Goal: Information Seeking & Learning: Learn about a topic

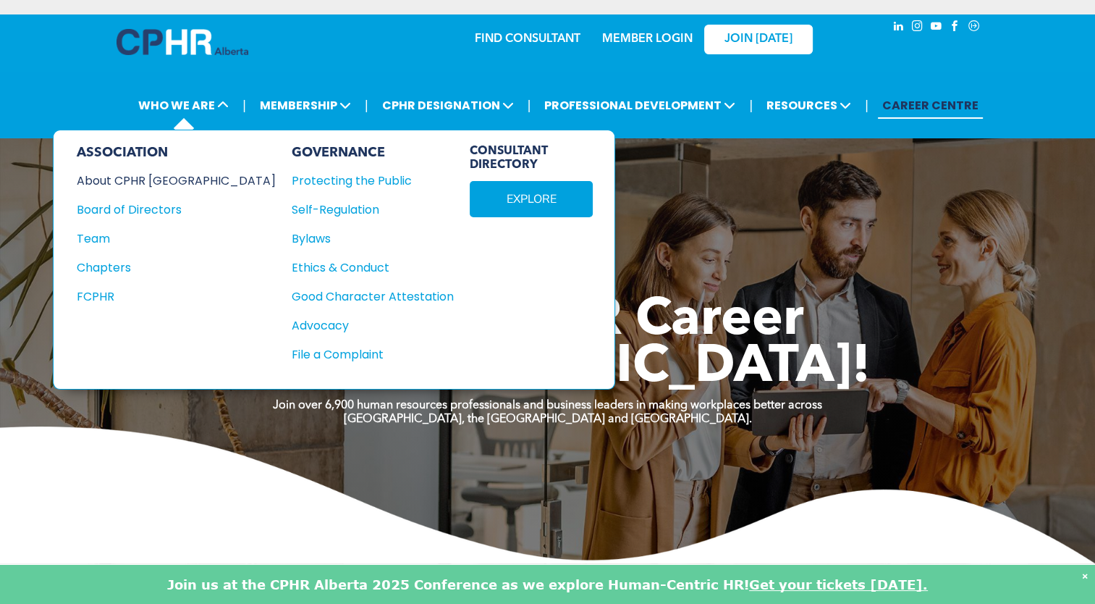
click at [180, 182] on div "About CPHR [GEOGRAPHIC_DATA]" at bounding box center [167, 181] width 180 height 18
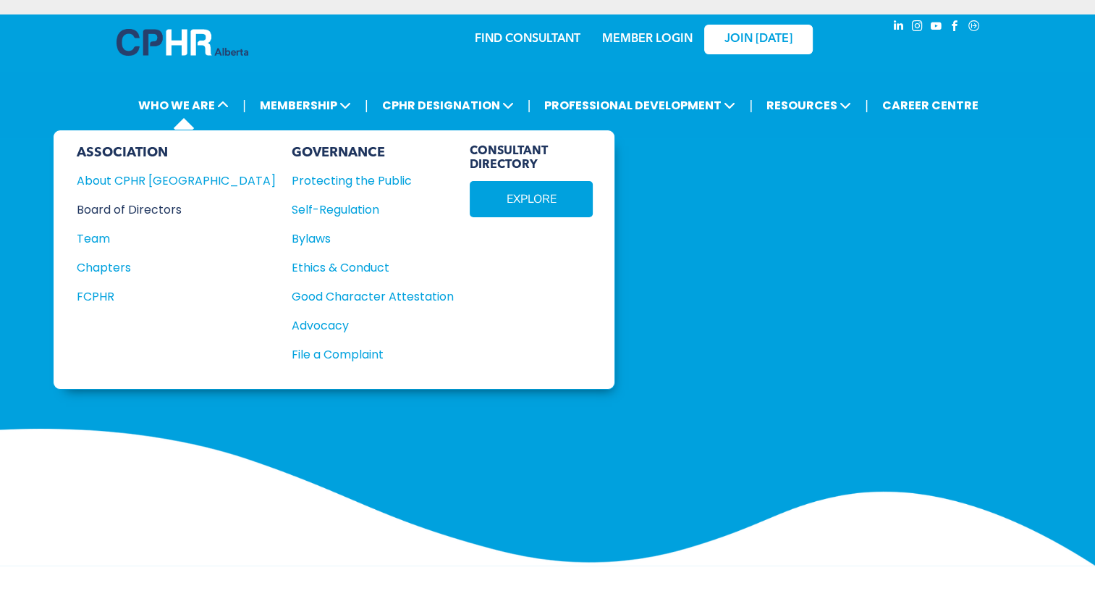
click at [130, 210] on div "Board of Directors" at bounding box center [167, 209] width 180 height 18
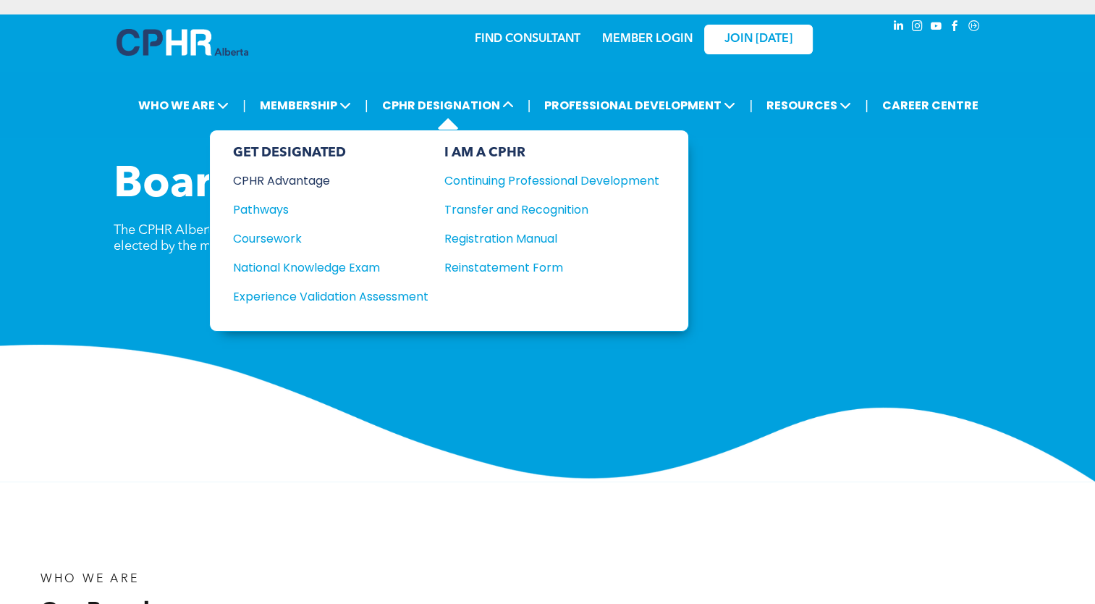
click at [292, 178] on div "CPHR Advantage" at bounding box center [321, 181] width 176 height 18
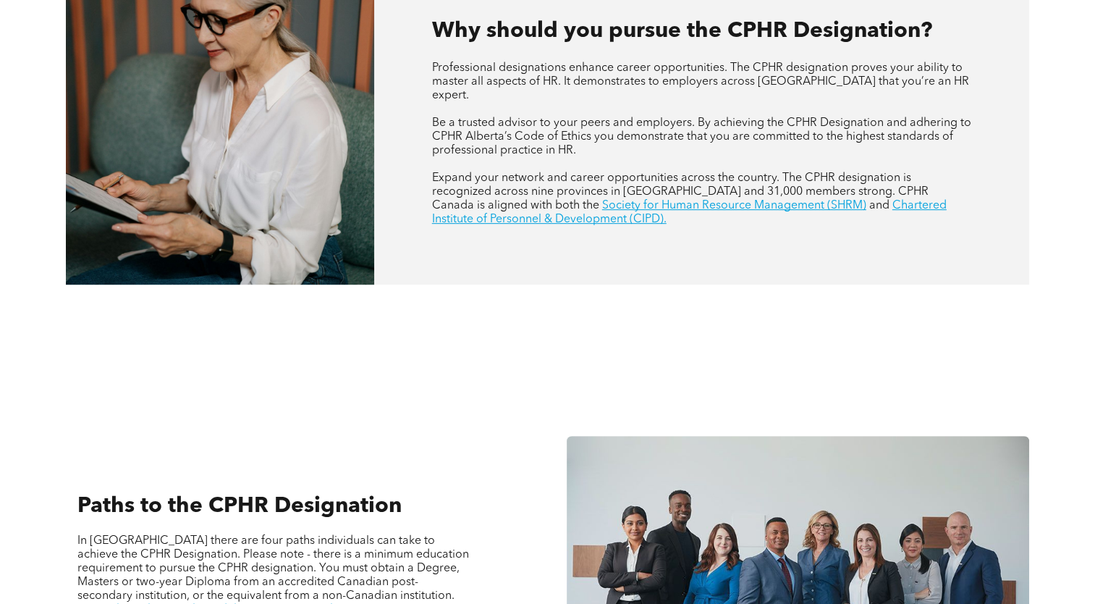
scroll to position [634, 0]
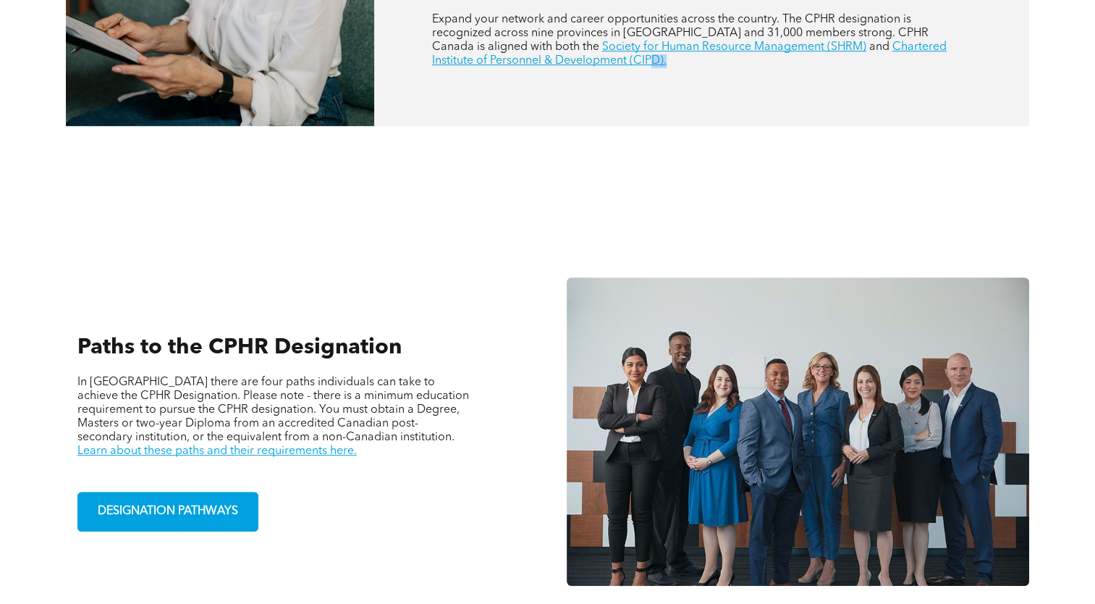
drag, startPoint x: 539, startPoint y: 164, endPoint x: 575, endPoint y: 62, distance: 108.3
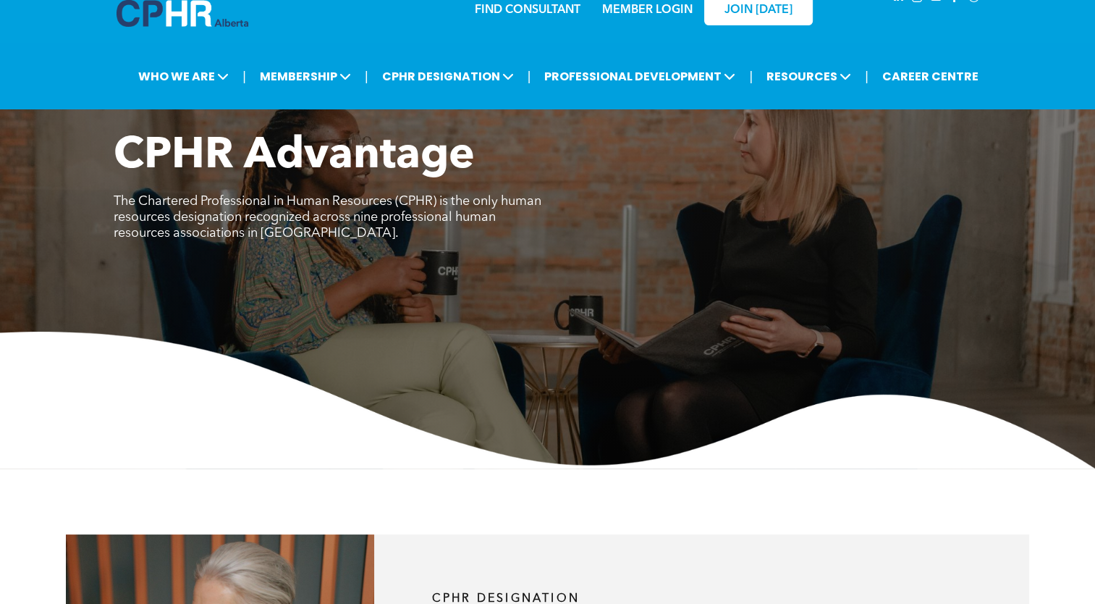
scroll to position [32, 0]
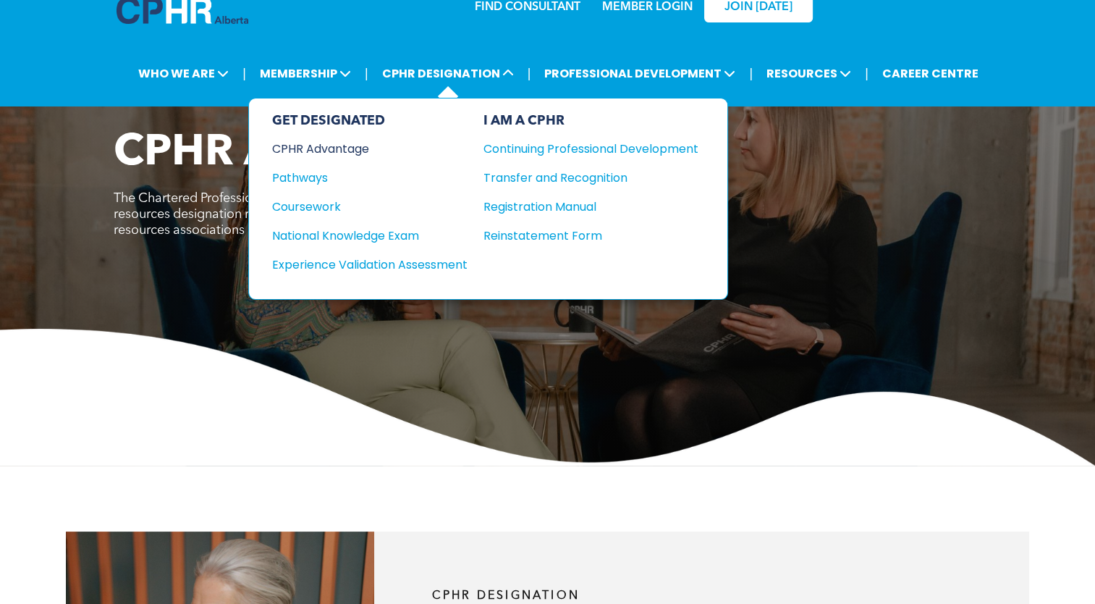
click at [352, 152] on div "CPHR Advantage" at bounding box center [360, 149] width 176 height 18
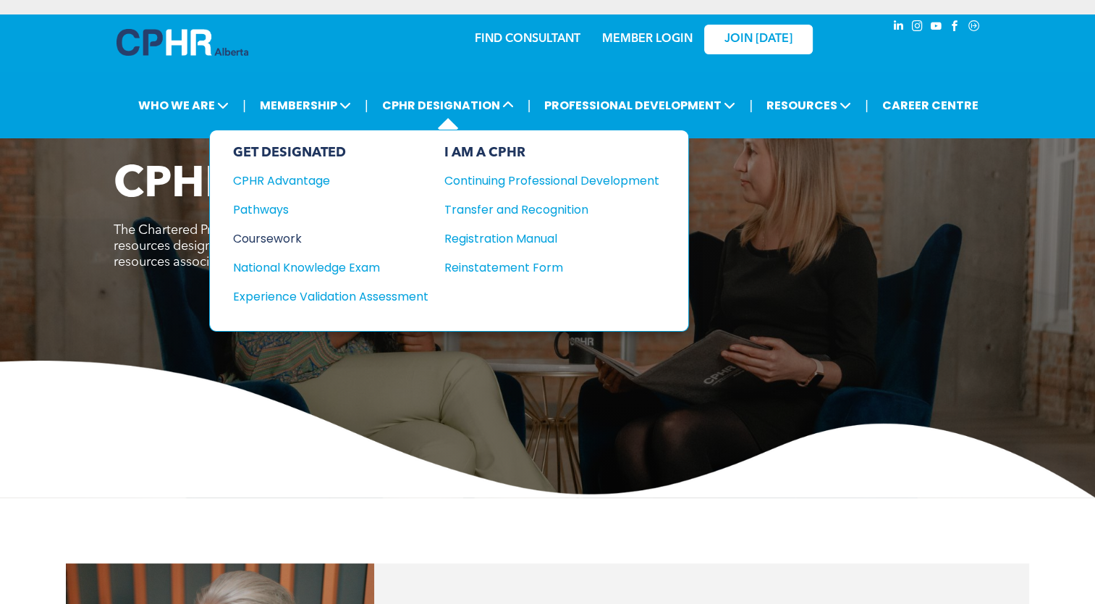
click at [277, 240] on div "Coursework" at bounding box center [321, 238] width 176 height 18
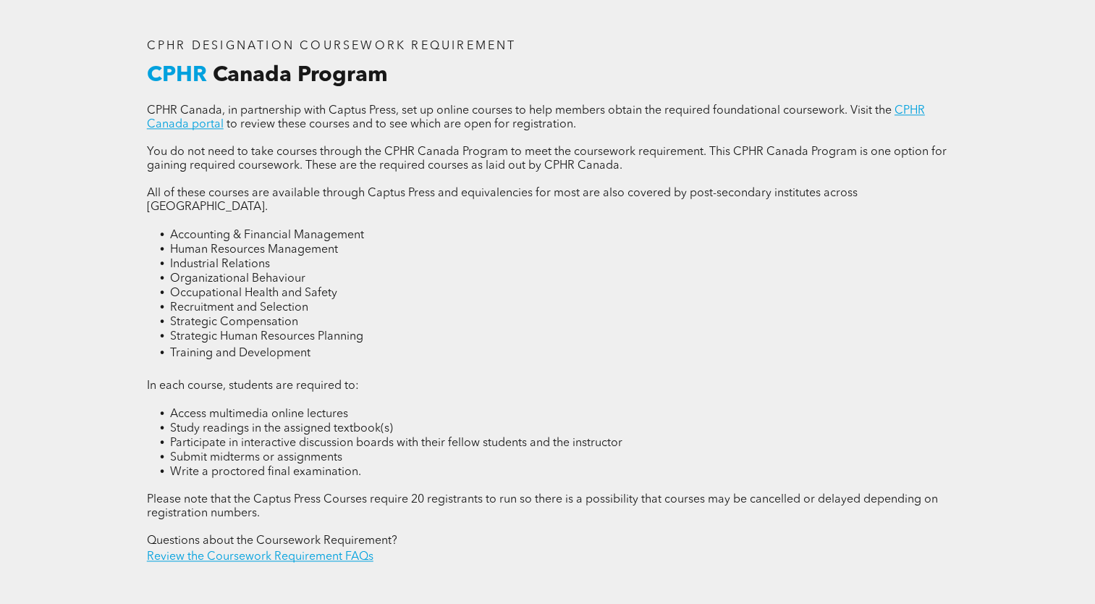
scroll to position [1901, 0]
